Goal: Transaction & Acquisition: Purchase product/service

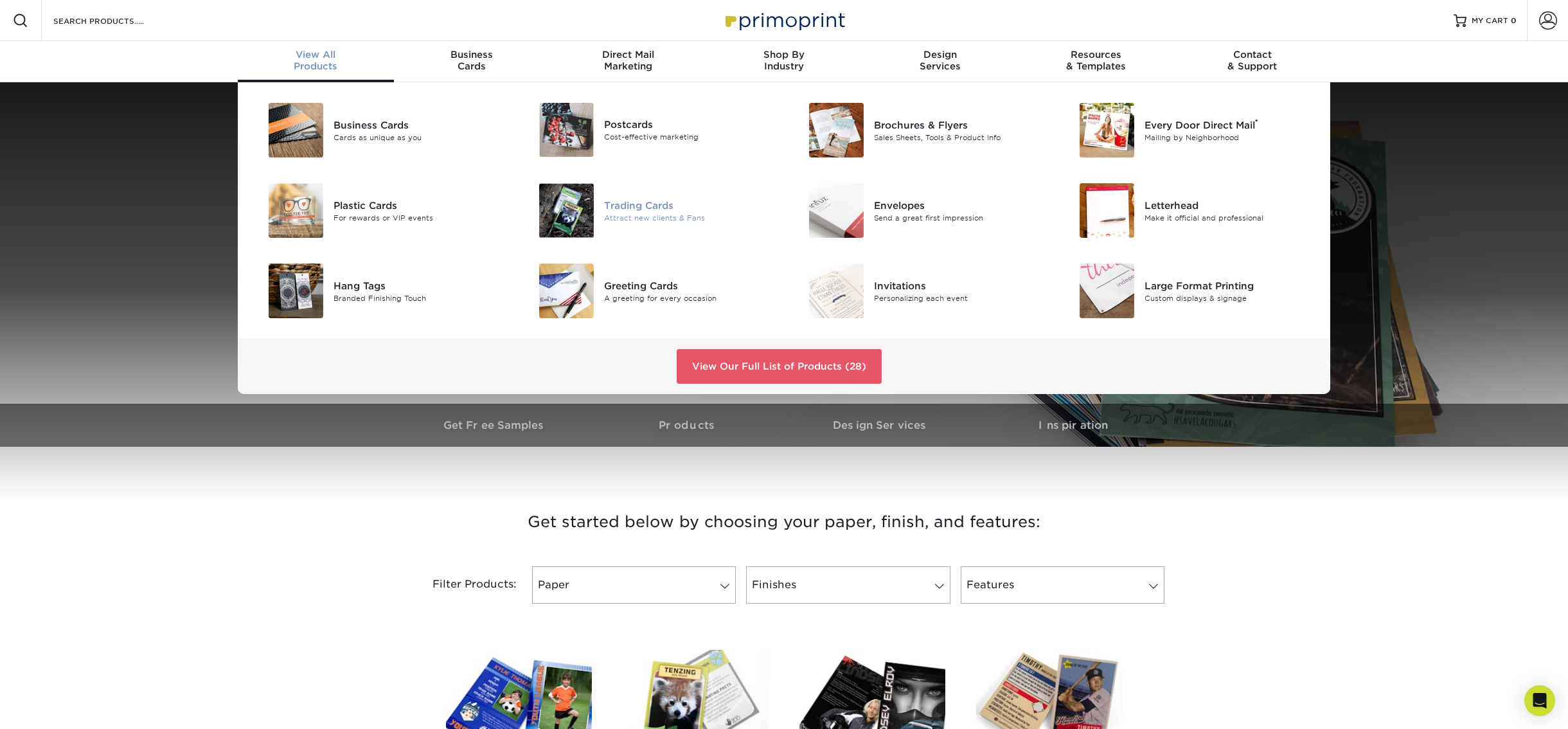
click at [639, 211] on div "Trading Cards" at bounding box center [690, 205] width 171 height 14
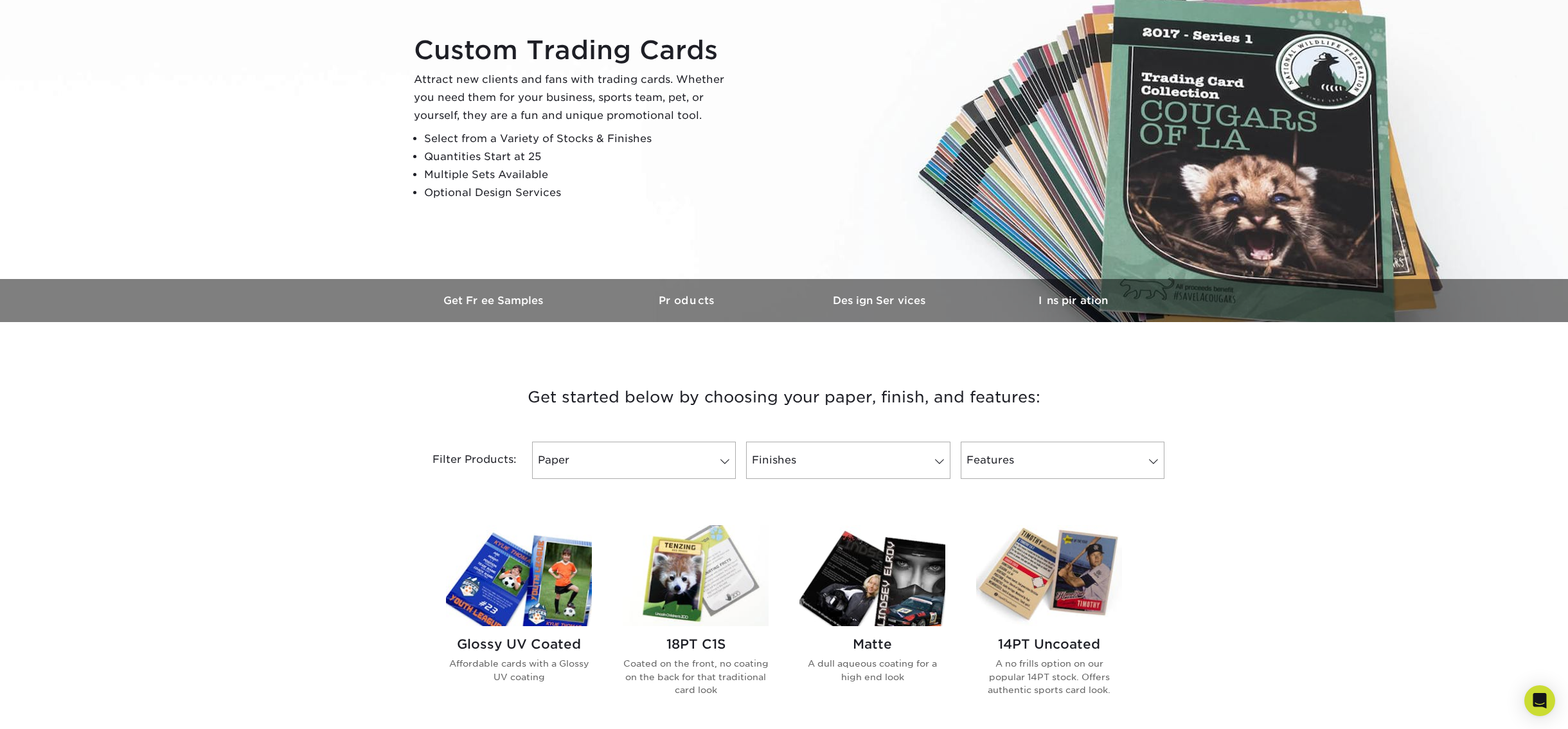
scroll to position [309, 0]
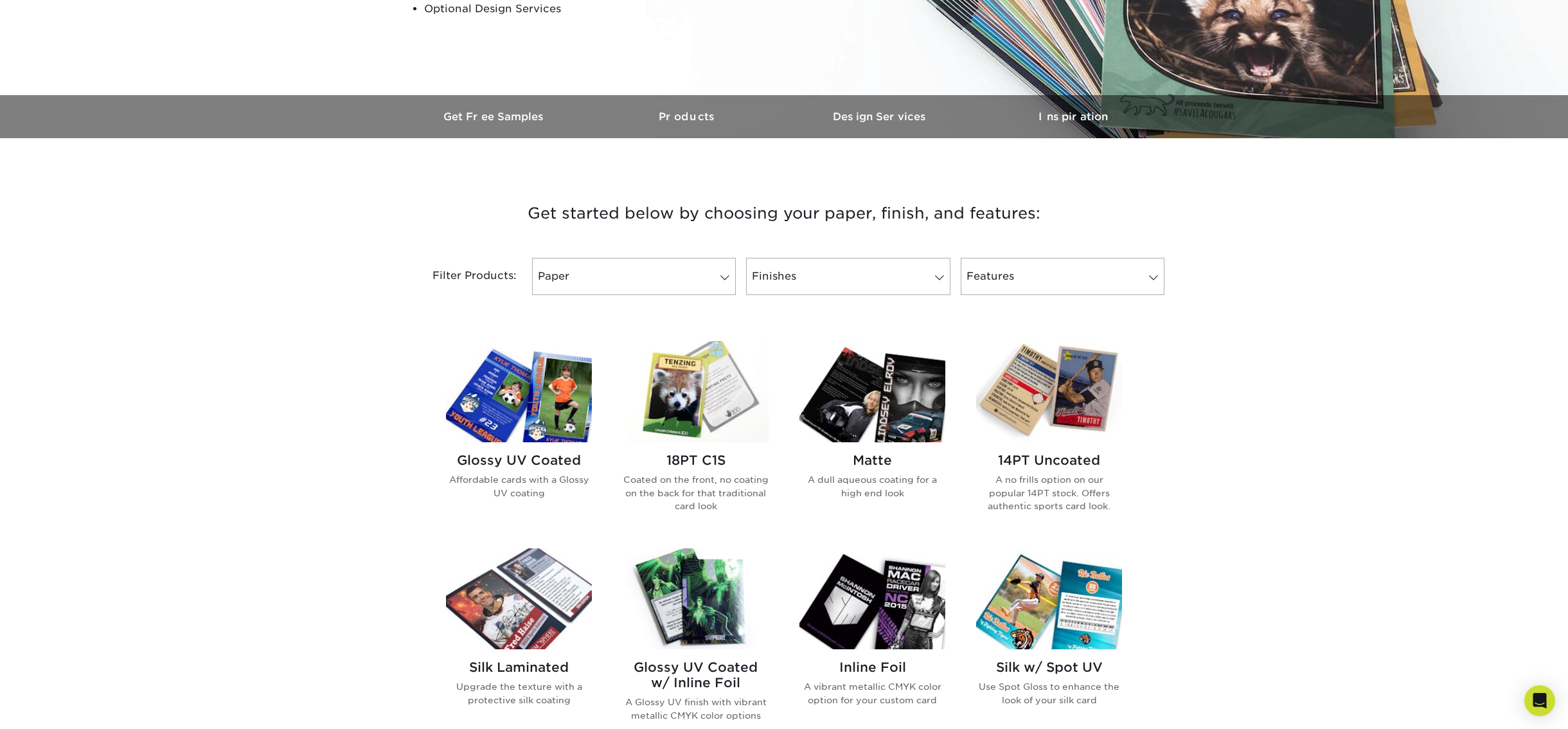
click at [537, 419] on img at bounding box center [518, 392] width 146 height 101
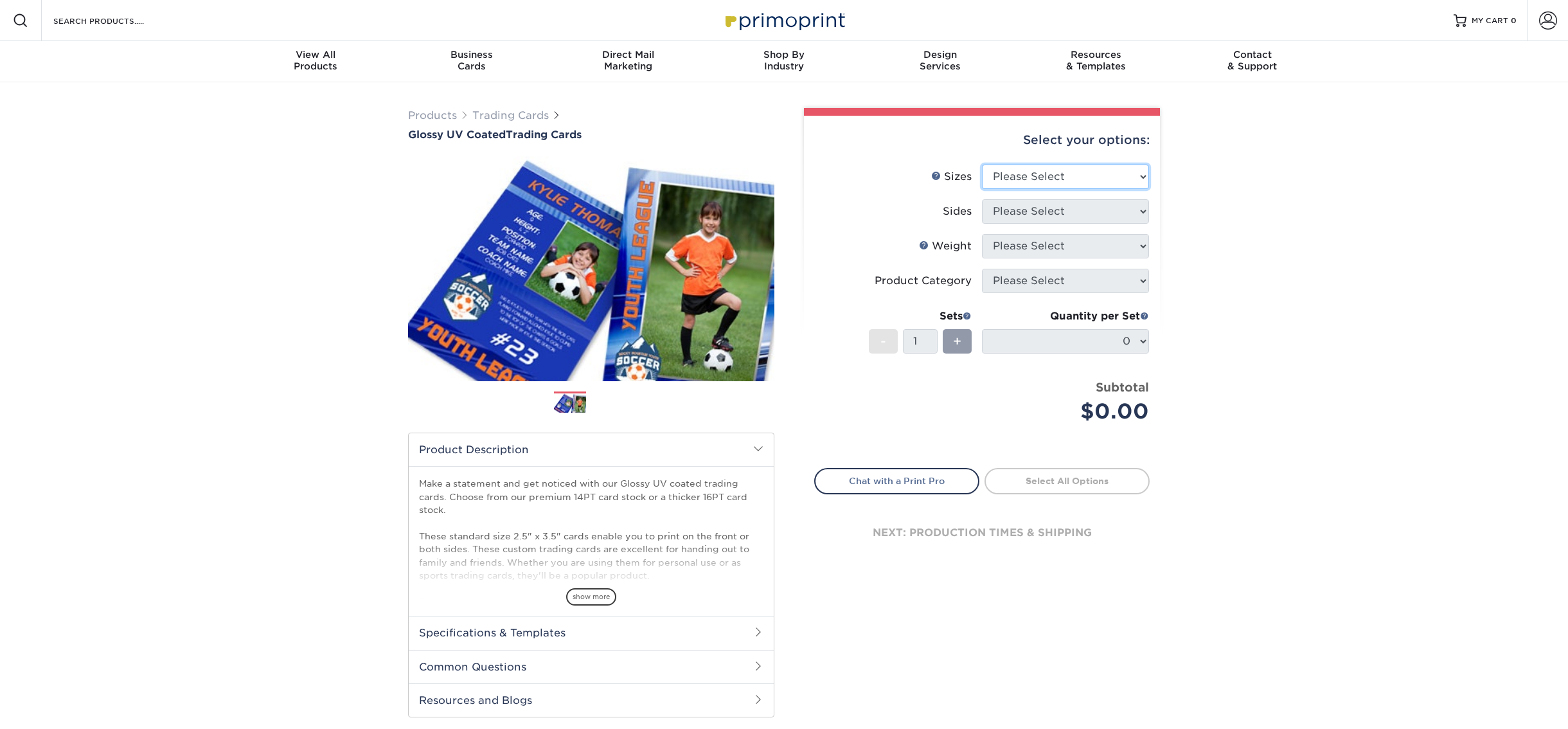
click at [1071, 178] on select "Please Select 2.5" x 3.5"" at bounding box center [1066, 176] width 167 height 25
select select "2.50x3.50"
click at [982, 164] on select "Please Select 2.5" x 3.5"" at bounding box center [1066, 176] width 167 height 25
click at [1281, 231] on div "Products Trading Cards Glossy UV Coated Trading Cards Previous Next /" at bounding box center [784, 425] width 1568 height 687
click at [1061, 212] on select "Please Select Print Both Sides Print Front Only" at bounding box center [1066, 211] width 167 height 25
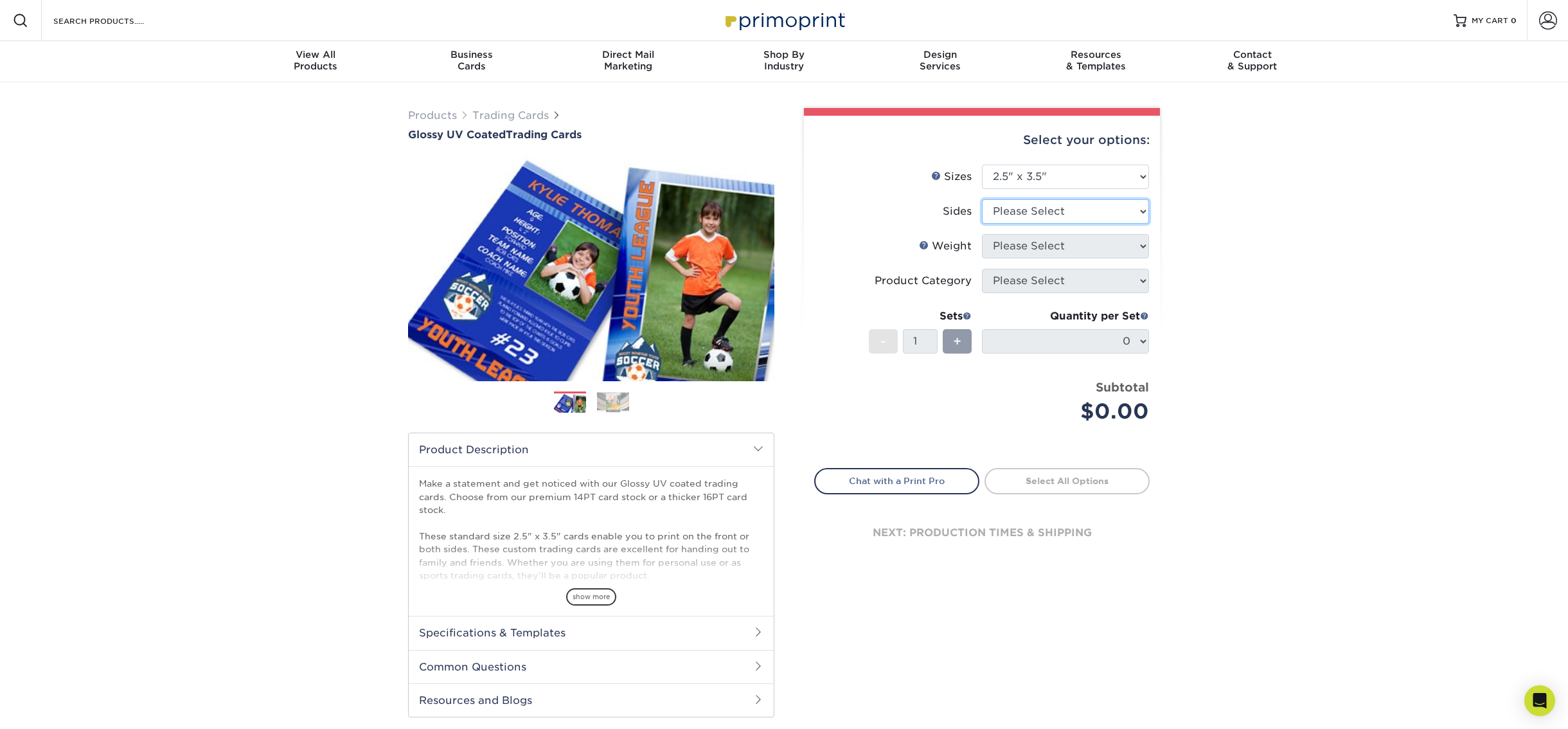
select select "13abbda7-1d64-4f25-8bb2-c179b224825d"
click at [982, 199] on select "Please Select Print Both Sides Print Front Only" at bounding box center [1066, 211] width 167 height 25
click at [1013, 250] on select "Please Select 16PT 14PT 18PT C1S" at bounding box center [1066, 246] width 167 height 25
select select "16PT"
click at [982, 234] on select "Please Select 16PT 14PT 18PT C1S" at bounding box center [1066, 246] width 167 height 25
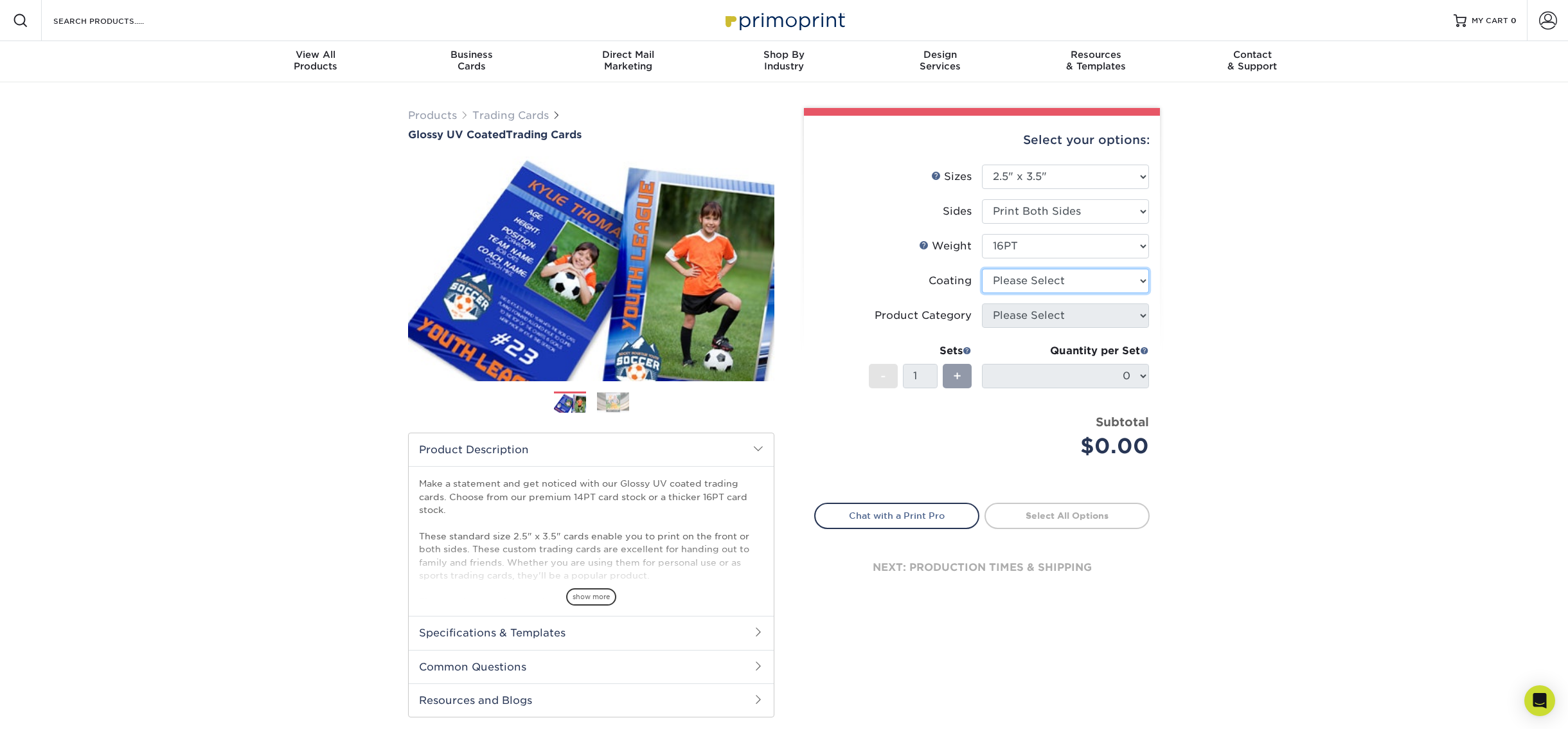
click at [1012, 284] on select at bounding box center [1066, 281] width 167 height 25
select select "ae367451-b2b8-45df-a344-0f05b6a12993"
click at [982, 269] on select at bounding box center [1066, 281] width 167 height 25
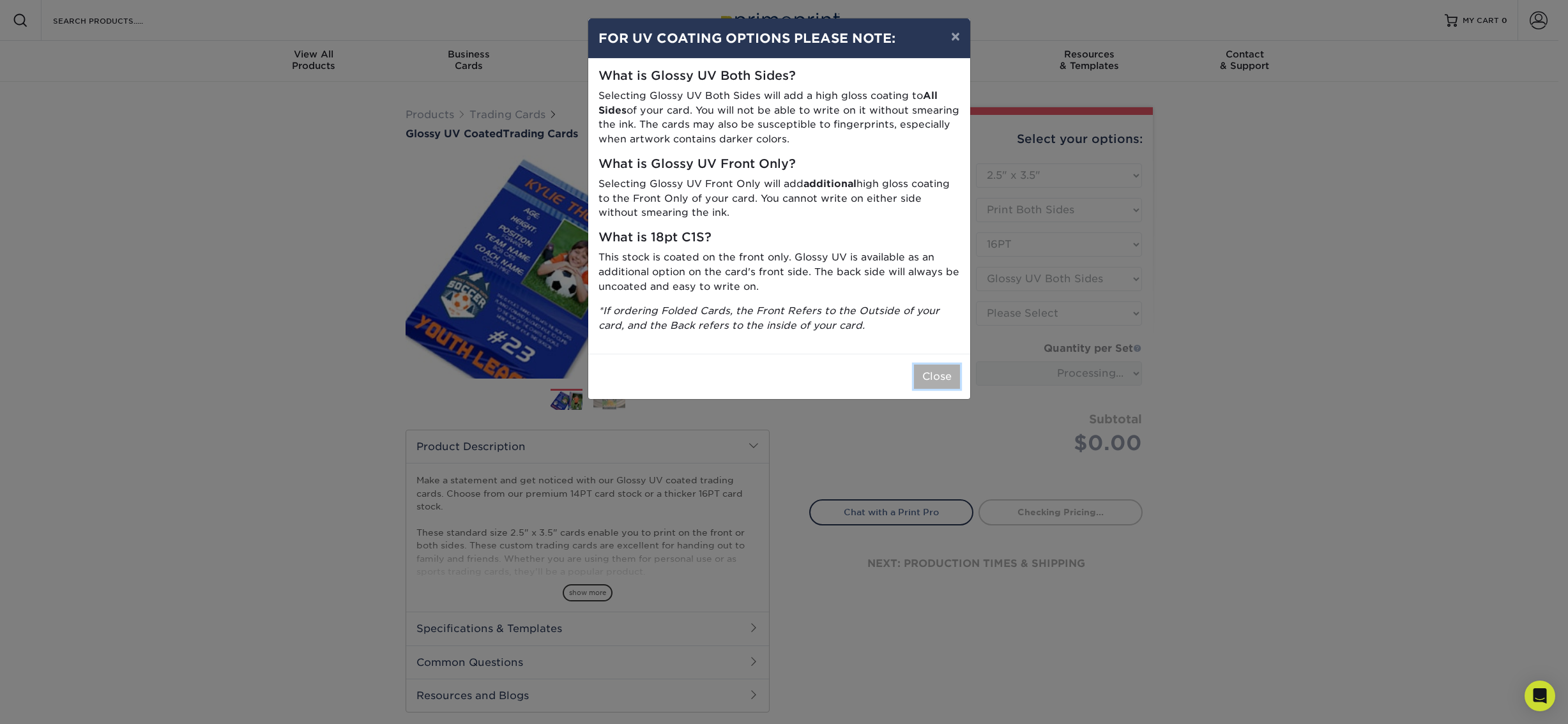
click at [930, 381] on button "Close" at bounding box center [937, 376] width 46 height 25
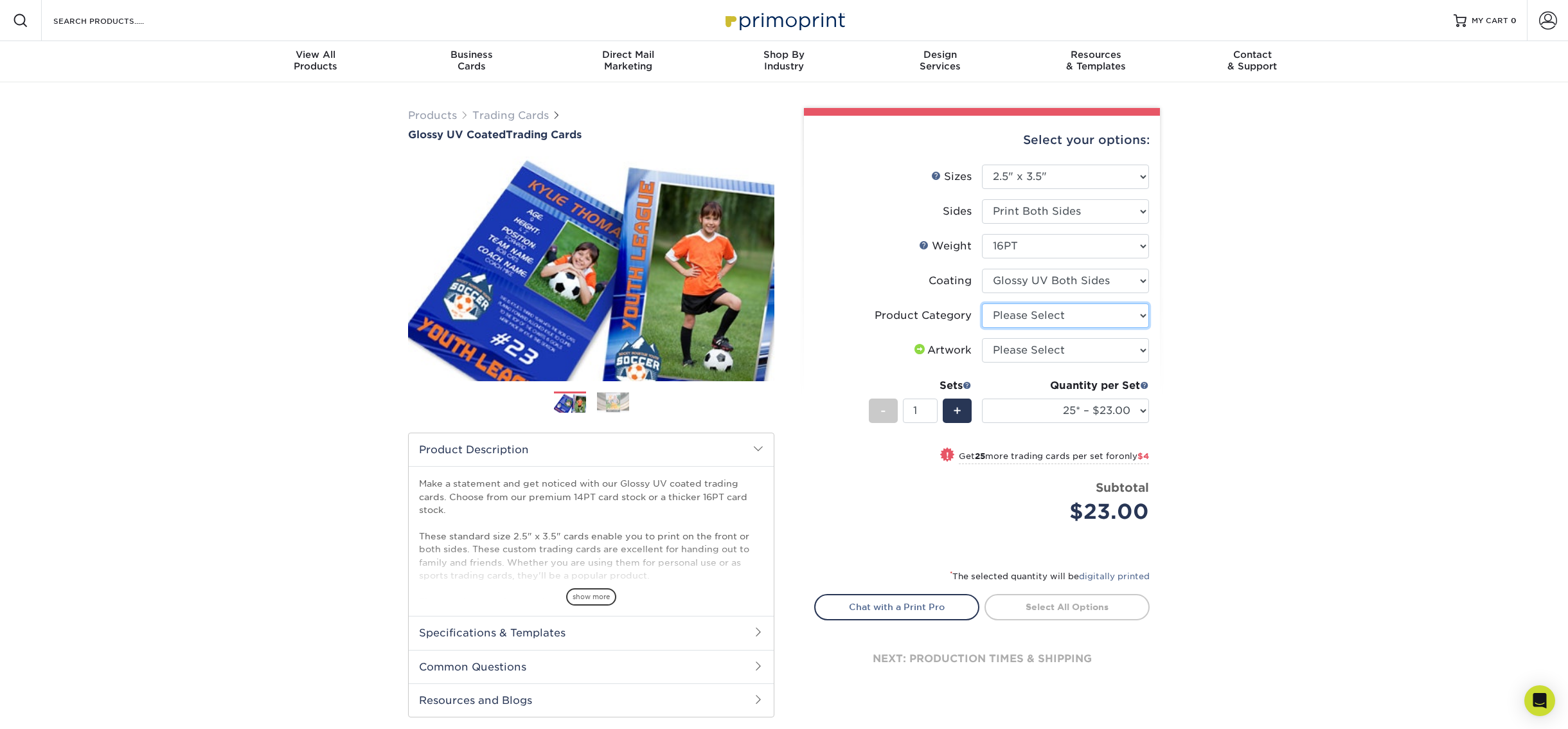
click at [1032, 305] on select "Please Select Trading Cards" at bounding box center [1066, 315] width 167 height 25
select select "c2f9bce9-36c2-409d-b101-c29d9d031e18"
click at [982, 303] on select "Please Select Trading Cards" at bounding box center [1066, 315] width 167 height 25
click at [1024, 357] on select "Please Select I will upload files I need a design - $100" at bounding box center [1066, 350] width 167 height 25
select select "upload"
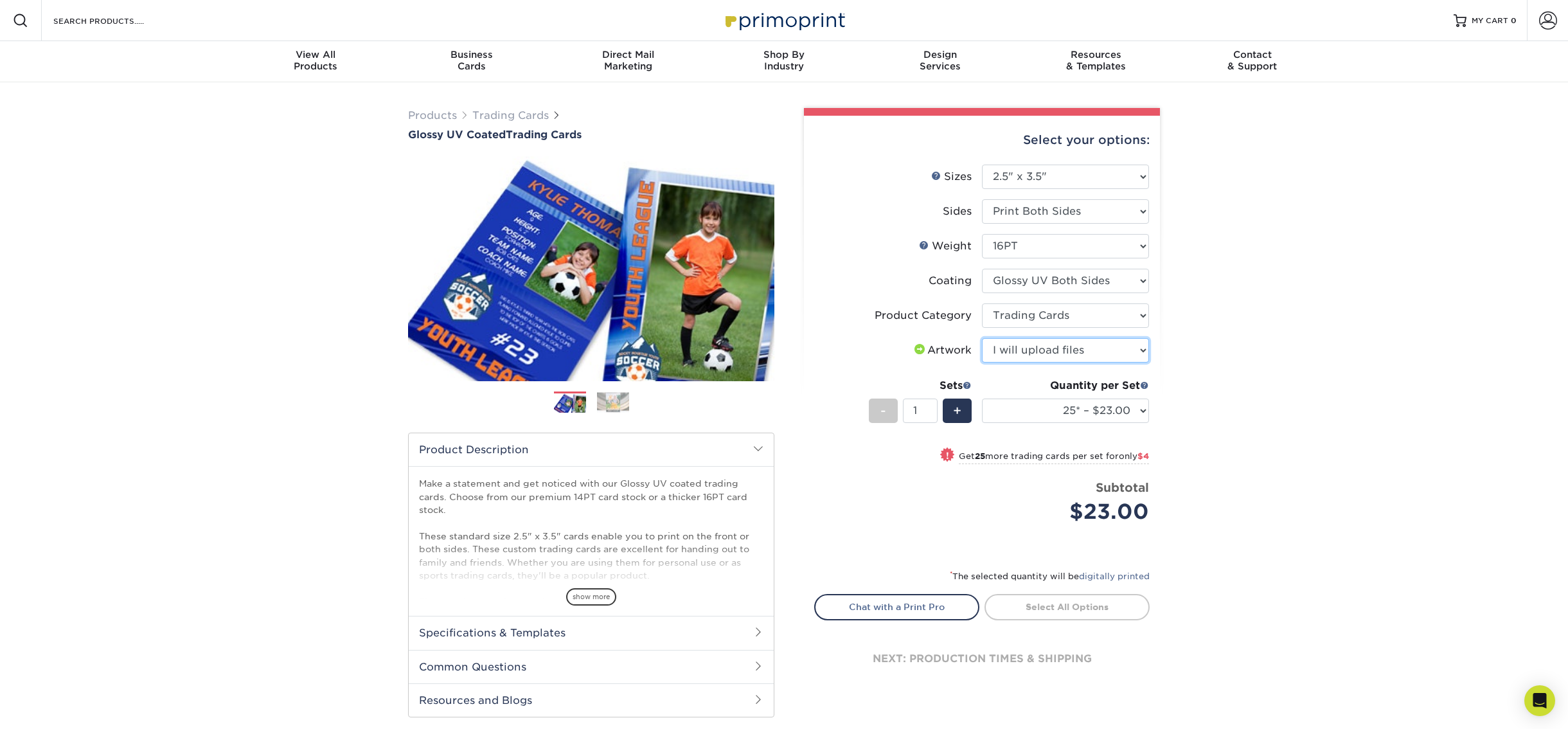
click at [982, 338] on select "Please Select I will upload files I need a design - $100" at bounding box center [1066, 350] width 167 height 25
click at [1177, 428] on div "Products Trading Cards Glossy UV Coated Trading Cards Previous Next /" at bounding box center [784, 425] width 1568 height 687
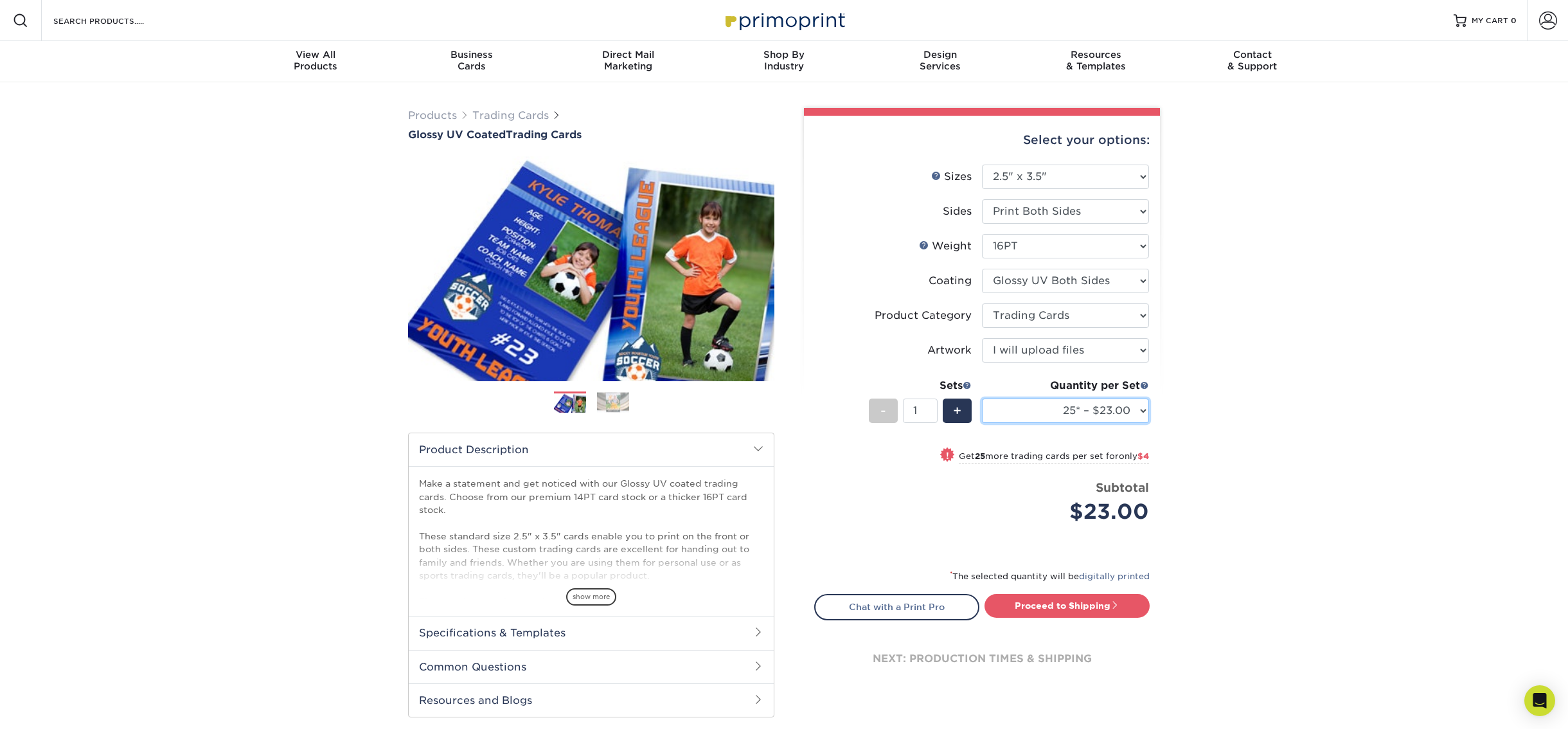
click at [1069, 410] on select "25* – $23.00 50* – $27.00 75* – $33.00 100* – $37.00 250* – $47.00 500 – $58.00…" at bounding box center [1066, 411] width 167 height 25
select select "5000 – $192.00"
click at [982, 399] on select "25* – $23.00 50* – $27.00 75* – $33.00 100* – $37.00 250* – $47.00 500 – $58.00…" at bounding box center [1066, 411] width 167 height 25
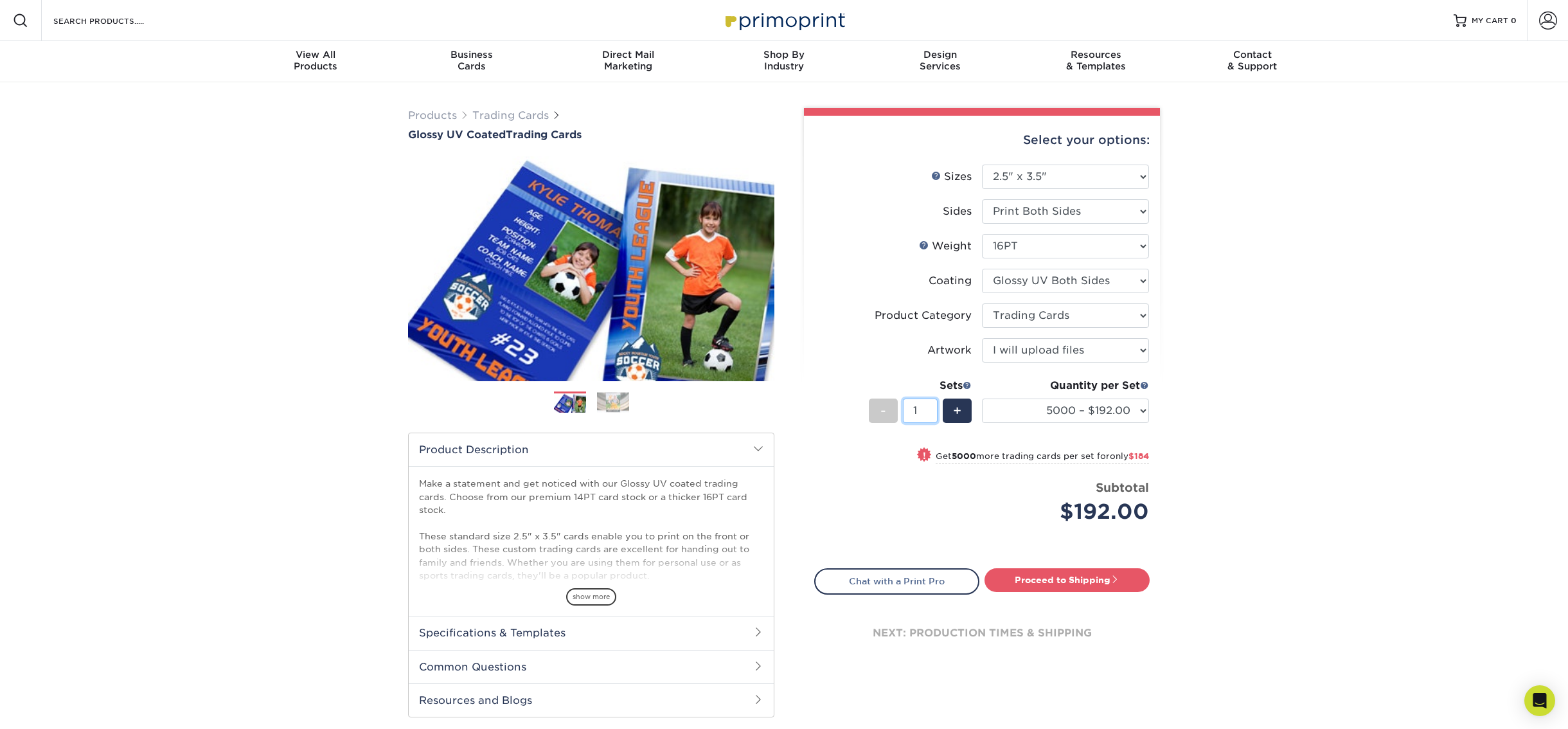
click at [918, 414] on input "1" at bounding box center [920, 411] width 34 height 25
type input "50"
click at [1299, 364] on div "Products Trading Cards Glossy UV Coated Trading Cards Previous Next /" at bounding box center [784, 425] width 1568 height 687
click at [1202, 414] on div "Products Trading Cards Glossy UV Coated Trading Cards Previous Next /" at bounding box center [784, 425] width 1568 height 687
click at [1049, 412] on select "25* – $23.00 50* – $27.00 75* – $33.00 100* – $37.00 250* – $47.00 500 – $58.00…" at bounding box center [1066, 411] width 167 height 25
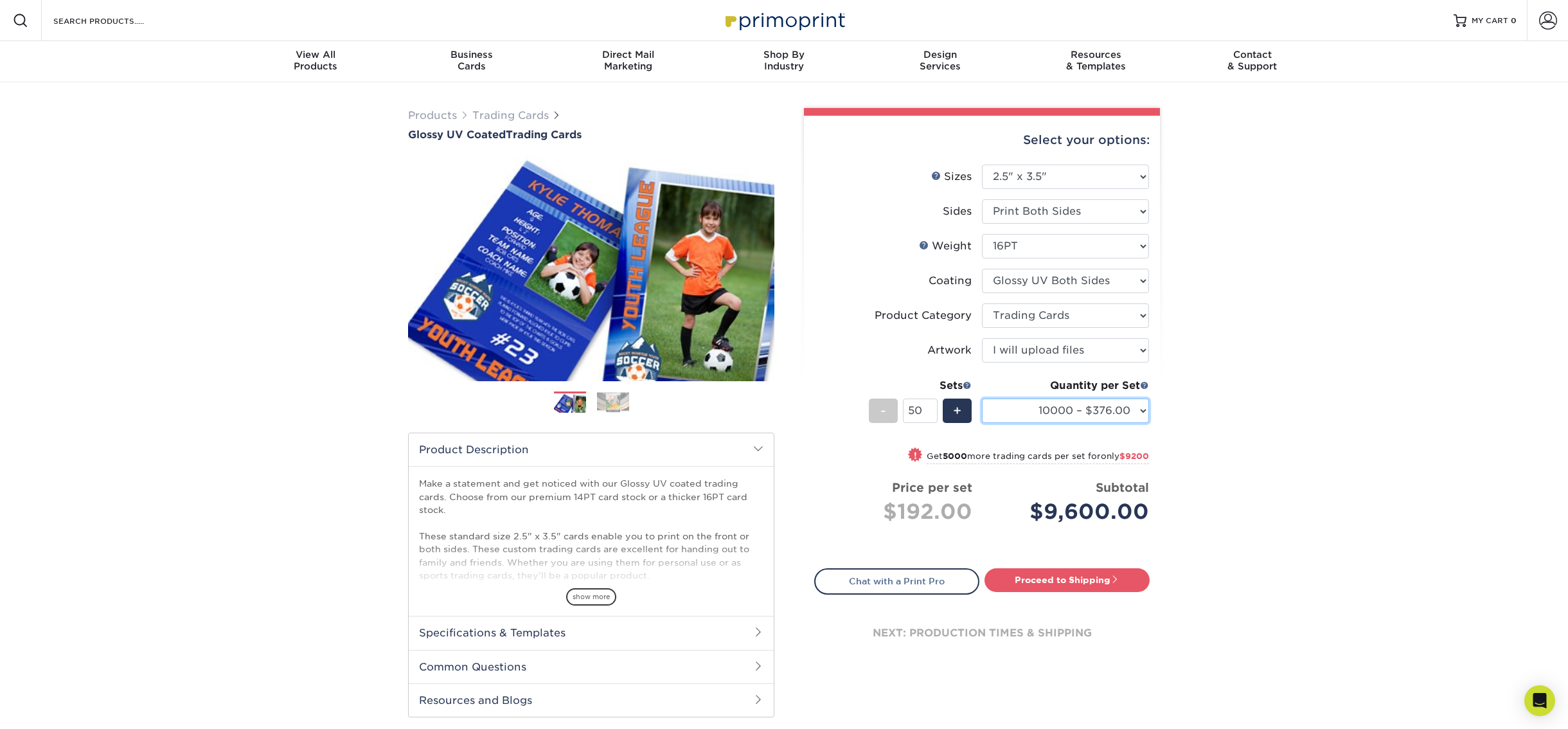
click at [982, 399] on select "25* – $23.00 50* – $27.00 75* – $33.00 100* – $37.00 250* – $47.00 500 – $58.00…" at bounding box center [1066, 411] width 167 height 25
click at [1092, 410] on select "25* – $23.00 50* – $27.00 75* – $33.00 100* – $37.00 250* – $47.00 500 – $58.00…" at bounding box center [1066, 411] width 167 height 25
select select "5000 – $192.00"
click at [982, 399] on select "25* – $23.00 50* – $27.00 75* – $33.00 100* – $37.00 250* – $47.00 500 – $58.00…" at bounding box center [1066, 411] width 167 height 25
click at [1337, 480] on div "Products Trading Cards Glossy UV Coated Trading Cards Previous Next /" at bounding box center [784, 425] width 1568 height 687
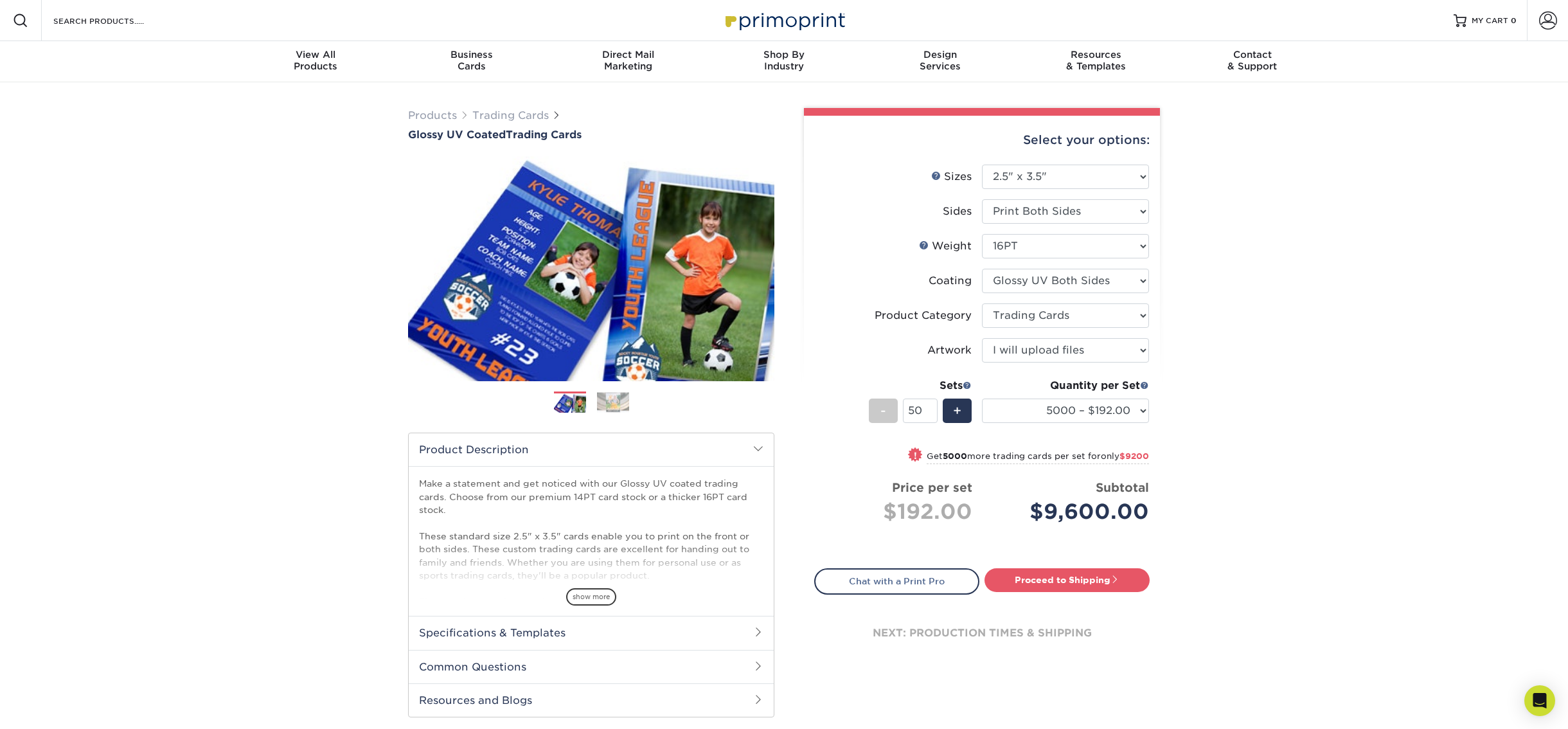
click at [1337, 480] on div "Products Trading Cards Glossy UV Coated Trading Cards Previous Next /" at bounding box center [784, 425] width 1568 height 687
click at [1265, 447] on div "Products Trading Cards Glossy UV Coated Trading Cards Previous Next /" at bounding box center [784, 425] width 1568 height 687
click at [1242, 475] on div "Products Trading Cards Glossy UV Coated Trading Cards Previous Next /" at bounding box center [784, 425] width 1568 height 687
click at [1238, 474] on div "Products Trading Cards Glossy UV Coated Trading Cards Previous Next /" at bounding box center [784, 425] width 1568 height 687
